Goal: Go to known website: Go to known website

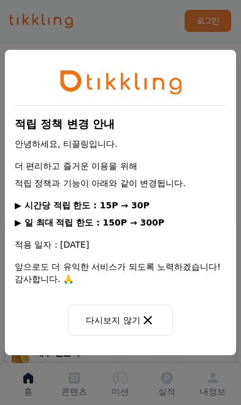
click at [135, 327] on button "다시보지 않기" at bounding box center [120, 320] width 104 height 31
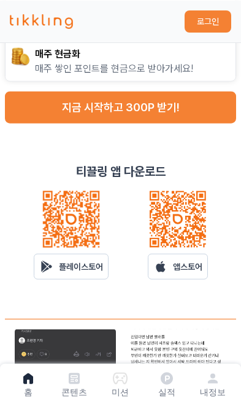
scroll to position [299, 0]
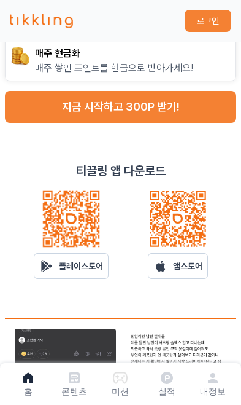
click at [192, 272] on p "앱스토어" at bounding box center [187, 266] width 29 height 12
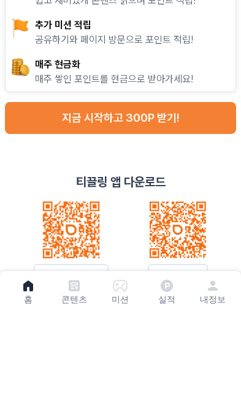
scroll to position [288, 0]
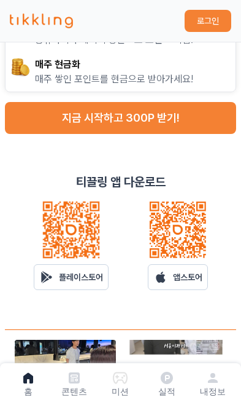
click at [191, 282] on p "앱스토어" at bounding box center [187, 277] width 29 height 12
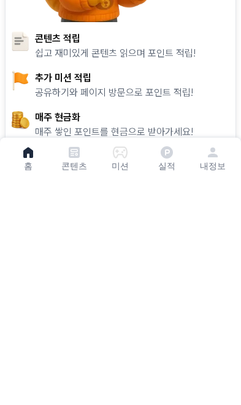
scroll to position [235, 0]
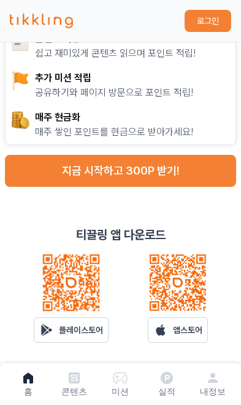
click at [193, 338] on link "앱스토어" at bounding box center [178, 330] width 60 height 26
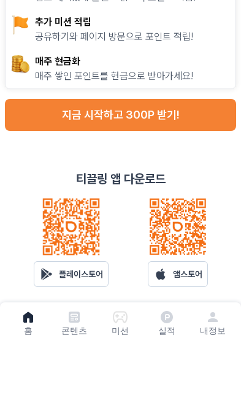
scroll to position [291, 0]
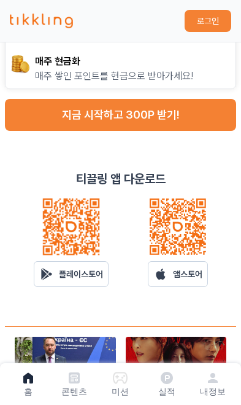
click at [190, 282] on link "앱스토어" at bounding box center [178, 274] width 60 height 26
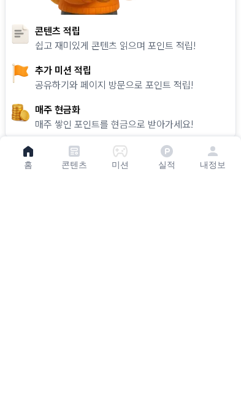
scroll to position [243, 0]
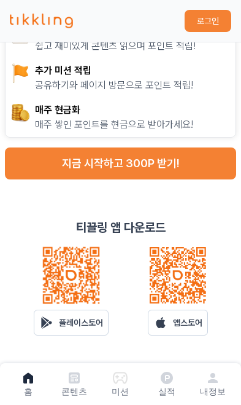
click at [180, 327] on p "앱스토어" at bounding box center [187, 322] width 29 height 12
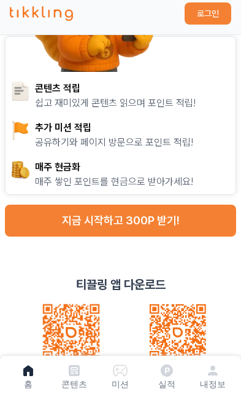
scroll to position [193, 0]
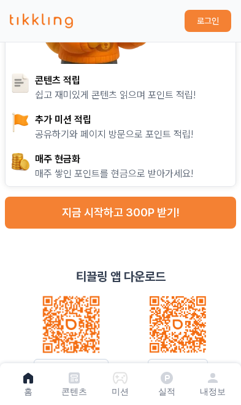
click at [182, 374] on p "앱스토어" at bounding box center [187, 371] width 29 height 12
